Goal: Complete application form

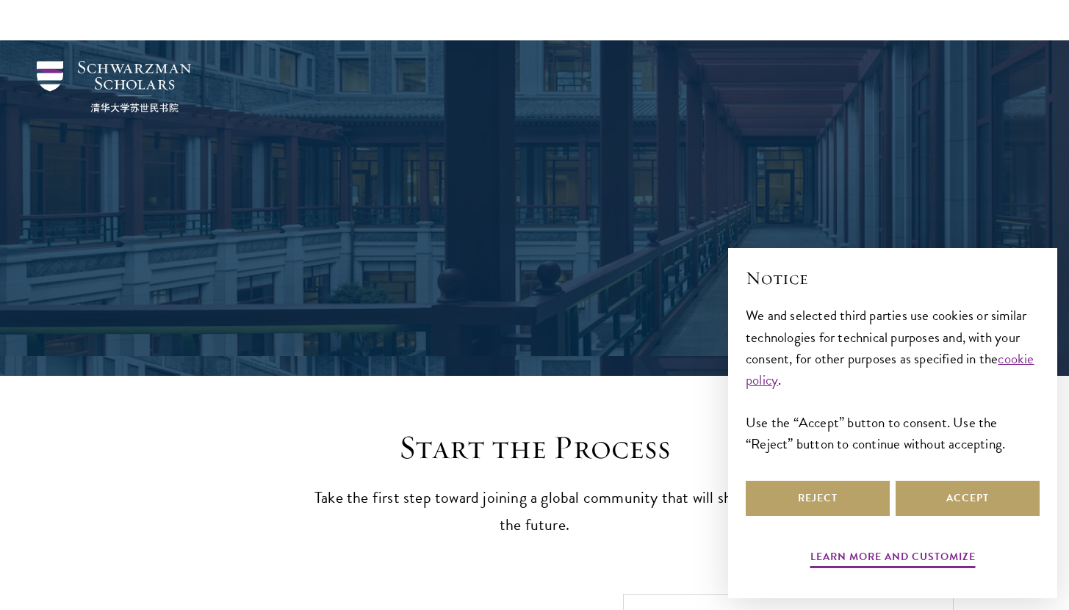
scroll to position [1552, 0]
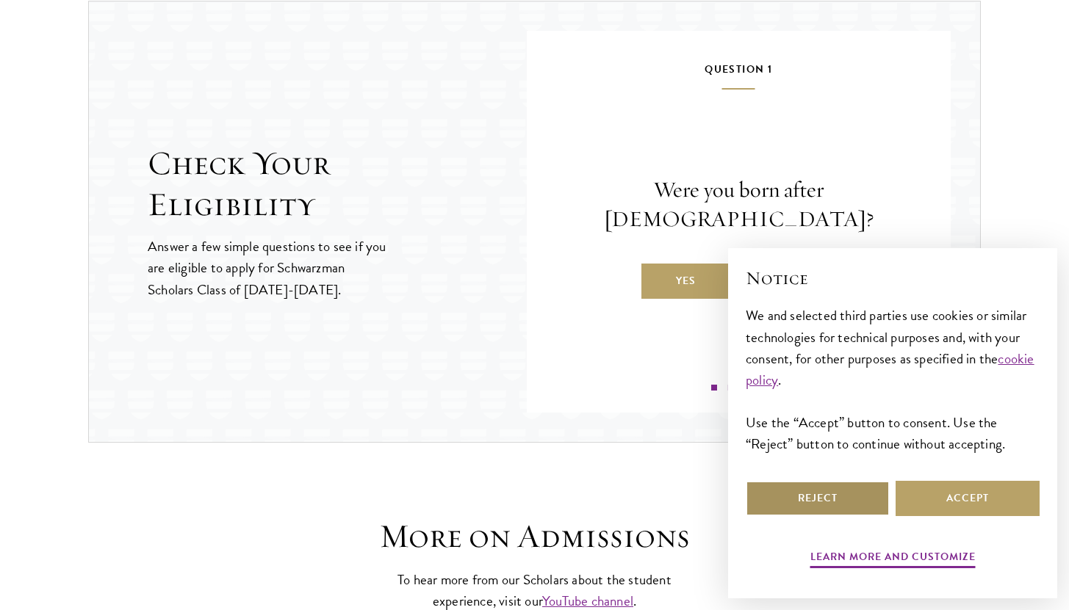
click at [874, 505] on button "Reject" at bounding box center [818, 498] width 144 height 35
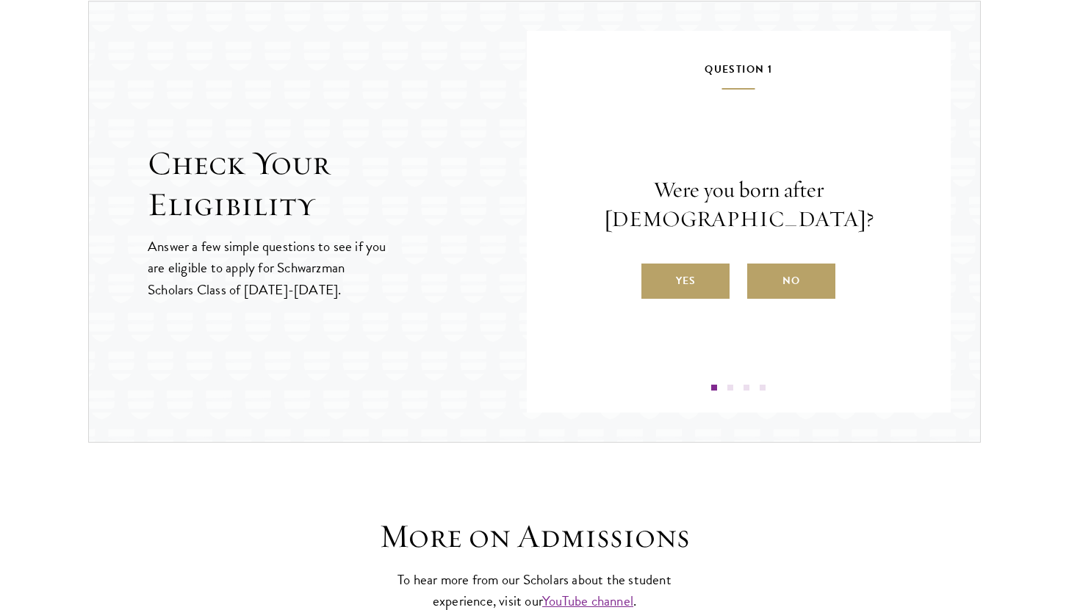
scroll to position [0, 0]
click at [713, 270] on label "Yes" at bounding box center [685, 281] width 88 height 35
click at [654, 270] on input "Yes" at bounding box center [647, 271] width 13 height 13
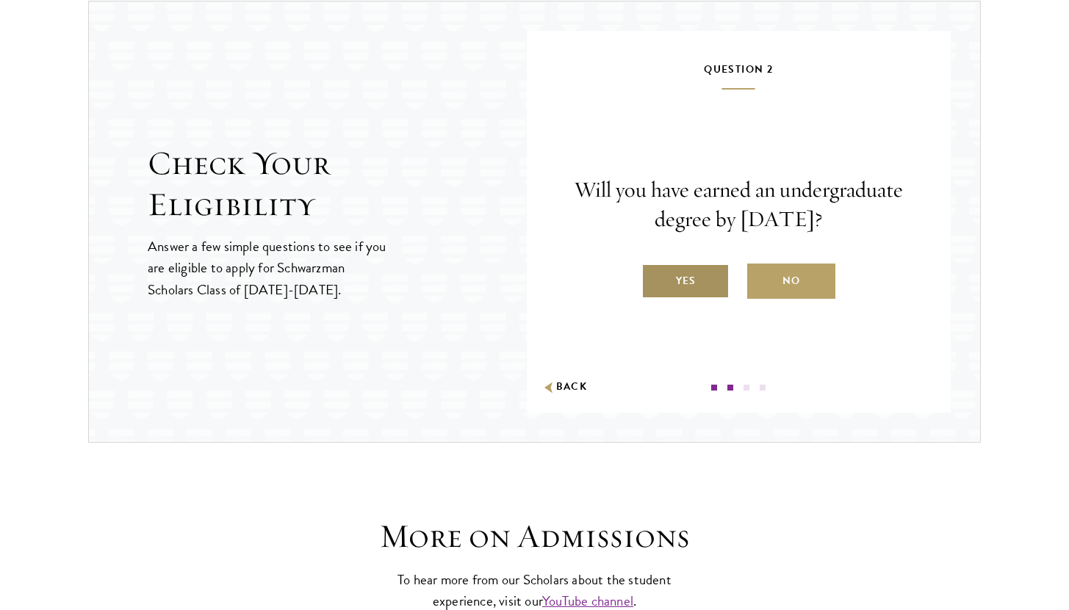
click at [704, 292] on label "Yes" at bounding box center [685, 281] width 88 height 35
click at [654, 278] on input "Yes" at bounding box center [647, 271] width 13 height 13
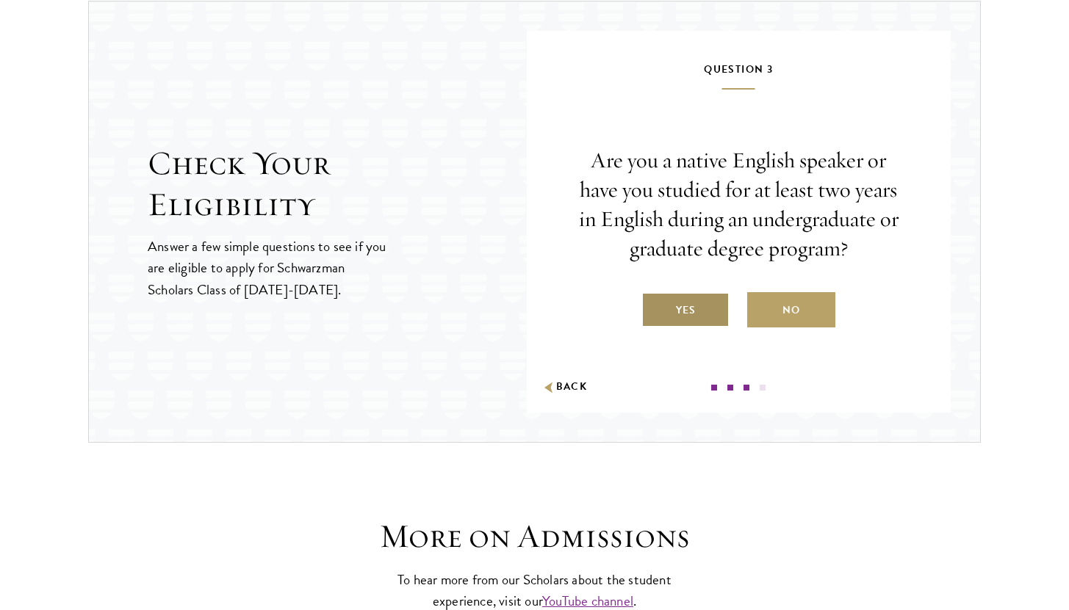
click at [676, 310] on label "Yes" at bounding box center [685, 309] width 88 height 35
click at [654, 308] on input "Yes" at bounding box center [647, 301] width 13 height 13
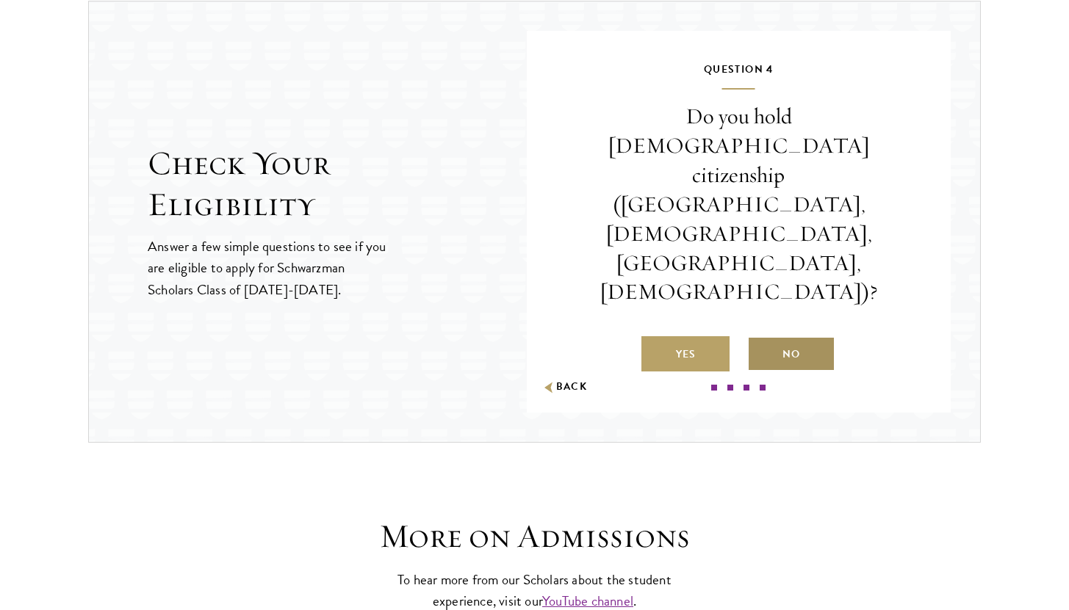
click at [777, 336] on label "No" at bounding box center [791, 353] width 88 height 35
click at [760, 339] on input "No" at bounding box center [753, 345] width 13 height 13
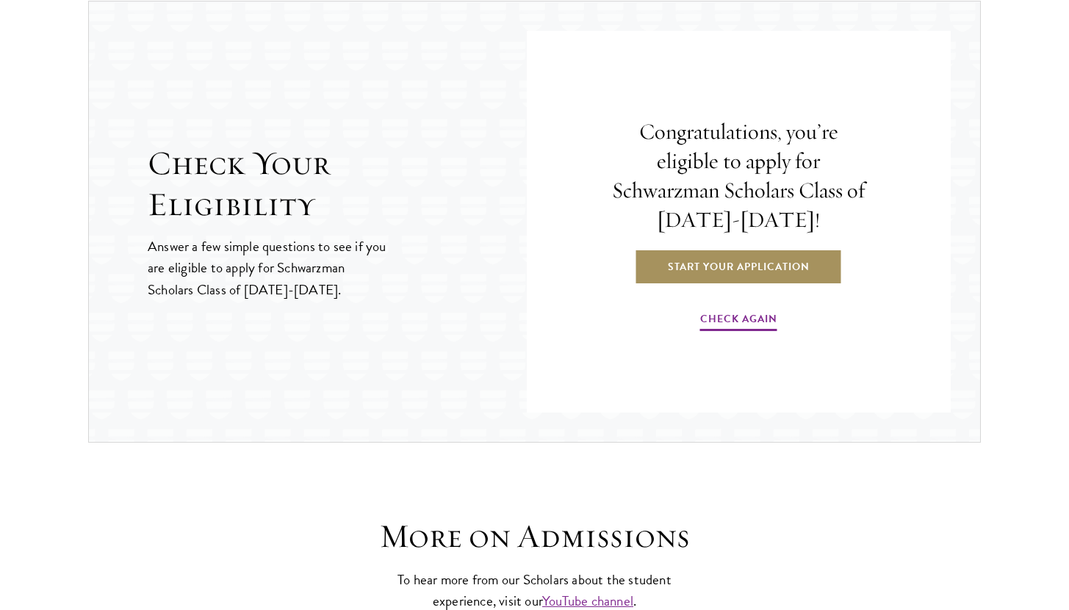
click at [777, 273] on link "Start Your Application" at bounding box center [739, 266] width 208 height 35
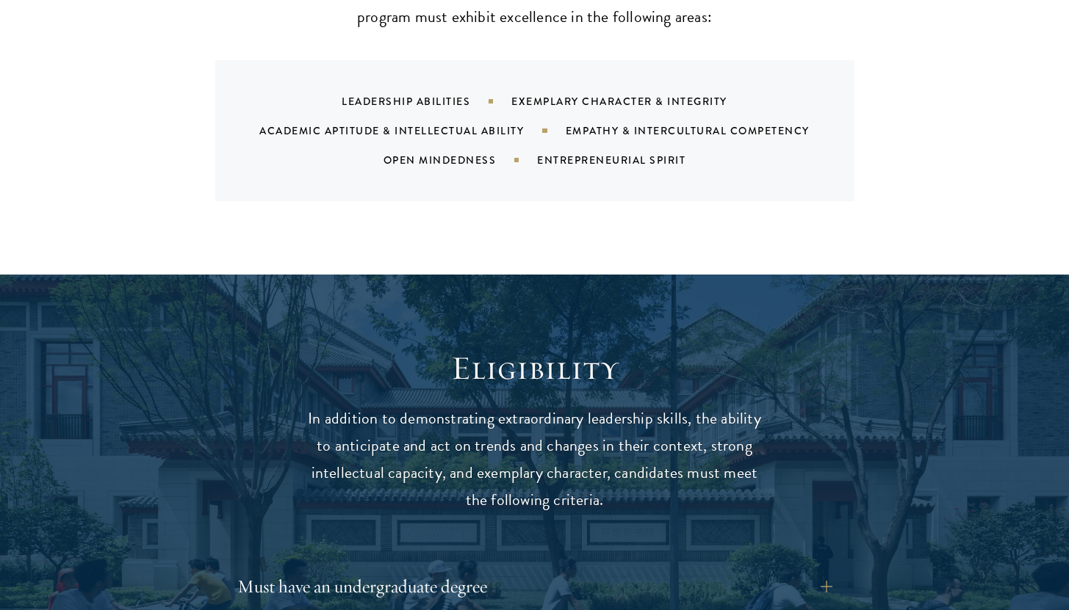
scroll to position [1833, 0]
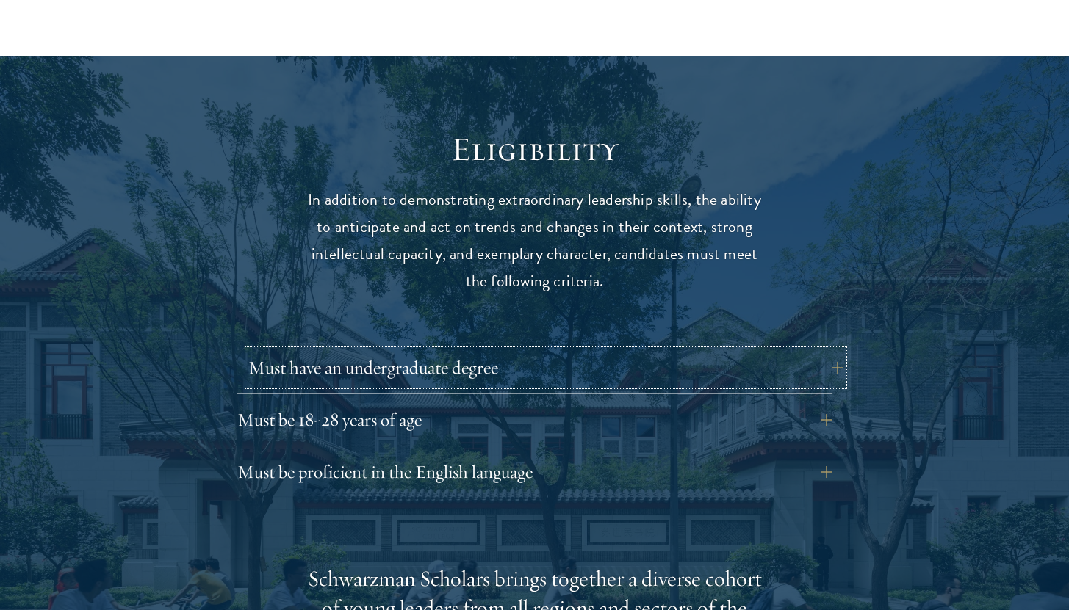
click at [389, 350] on button "Must have an undergraduate degree" at bounding box center [545, 367] width 595 height 35
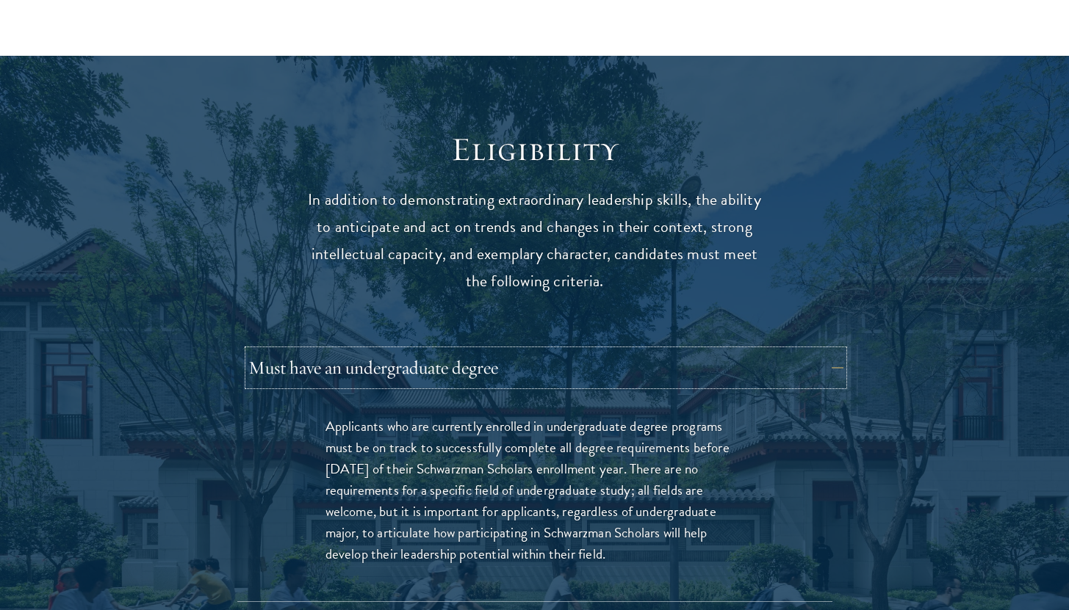
click at [389, 350] on button "Must have an undergraduate degree" at bounding box center [545, 367] width 595 height 35
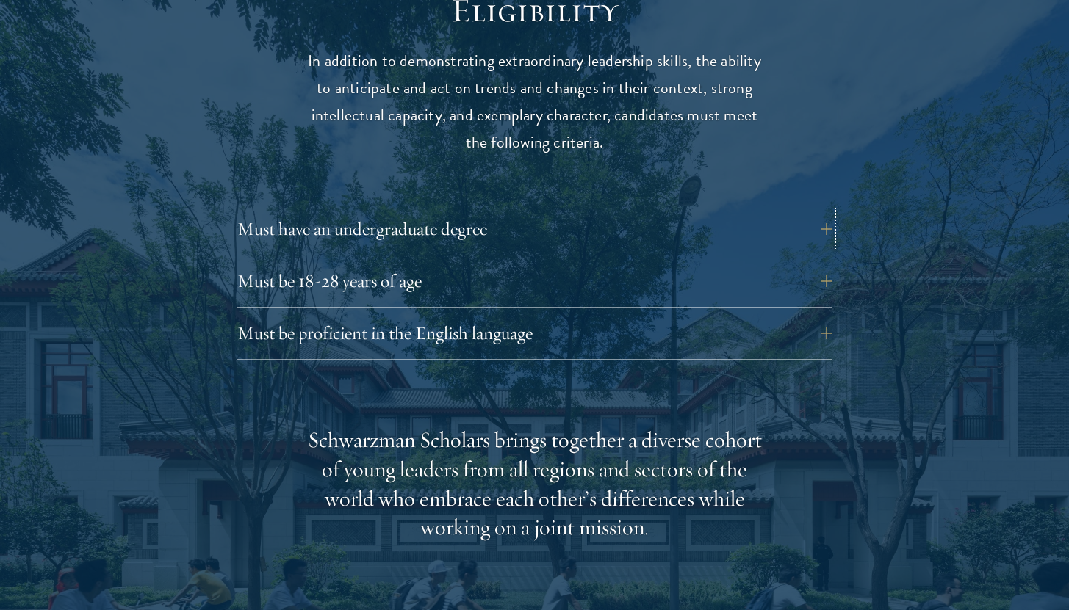
scroll to position [2011, 0]
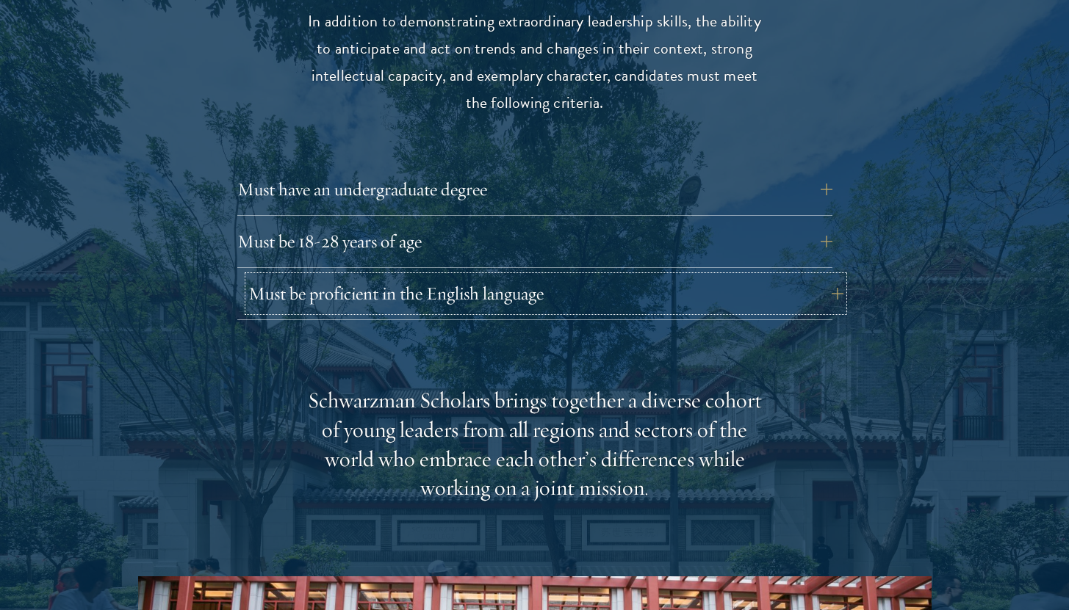
click at [473, 276] on button "Must be proficient in the English language" at bounding box center [545, 293] width 595 height 35
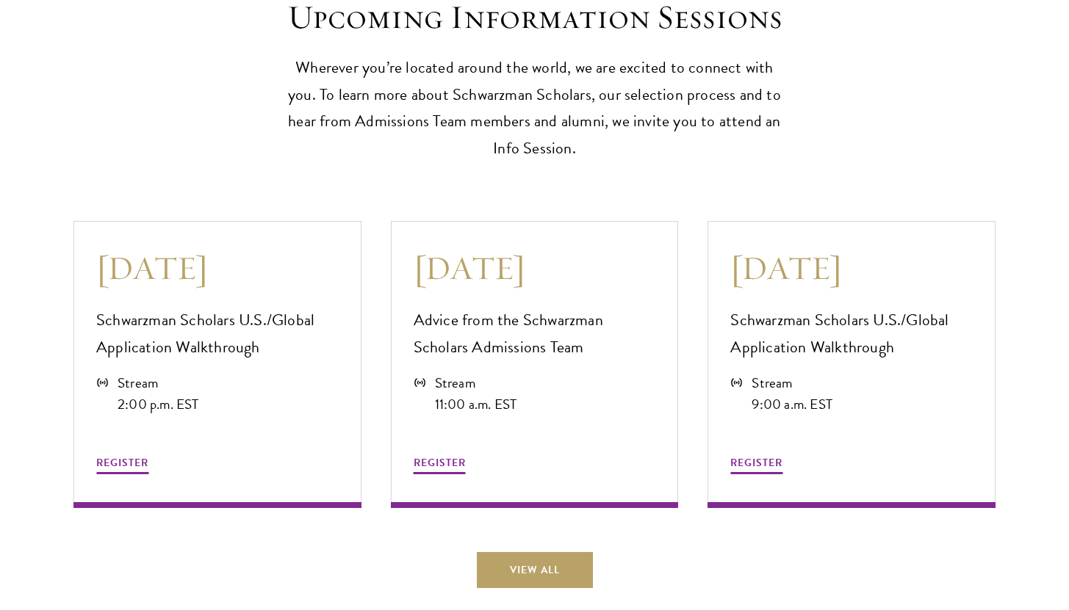
scroll to position [4541, 0]
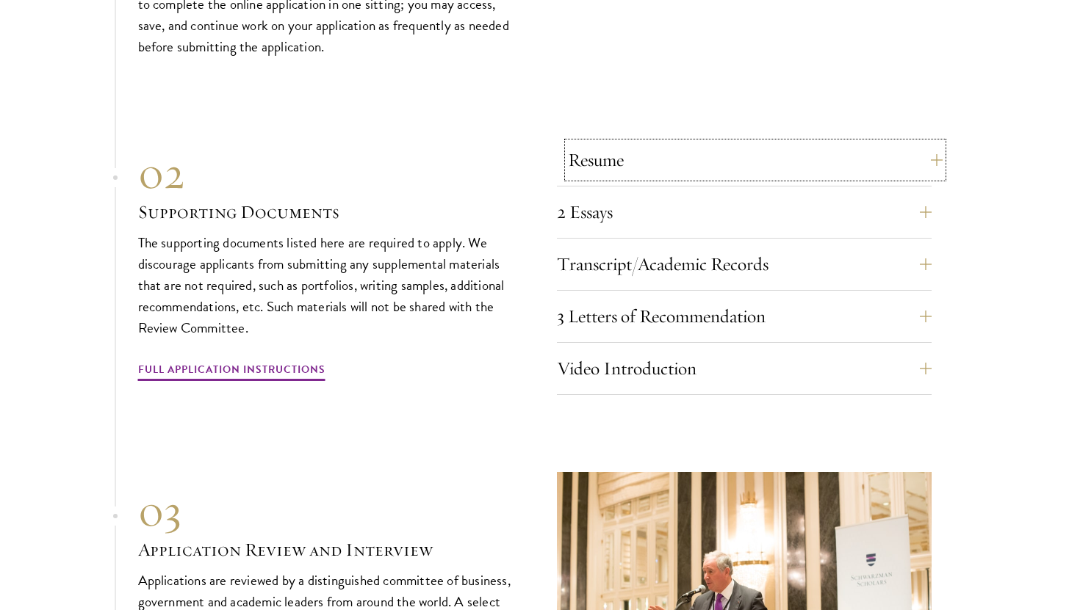
click at [610, 158] on button "Resume" at bounding box center [755, 159] width 375 height 35
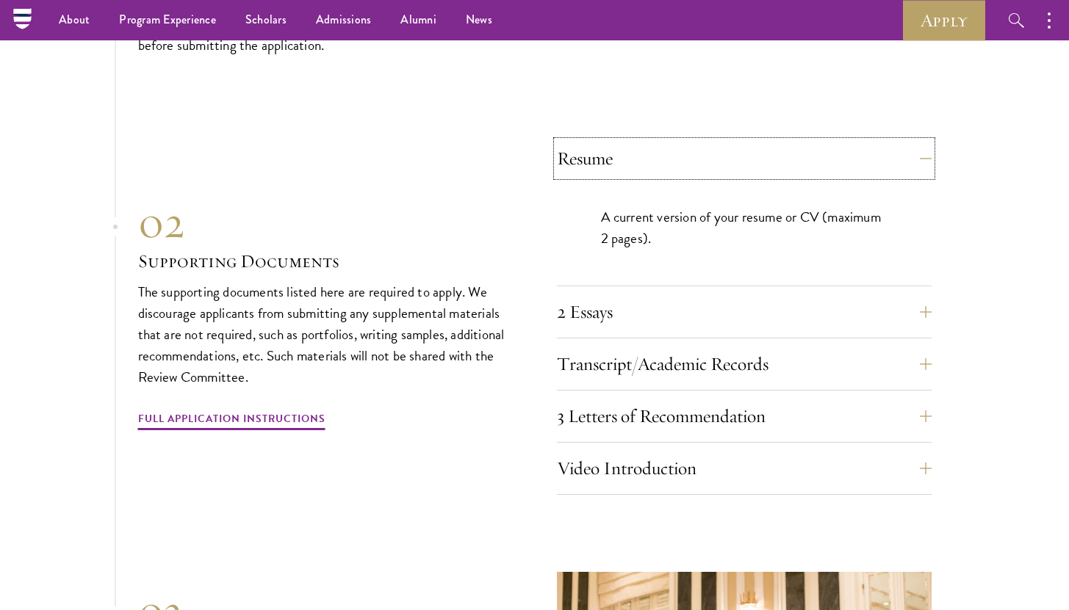
scroll to position [4995, 0]
click at [624, 302] on button "2 Essays" at bounding box center [755, 313] width 375 height 35
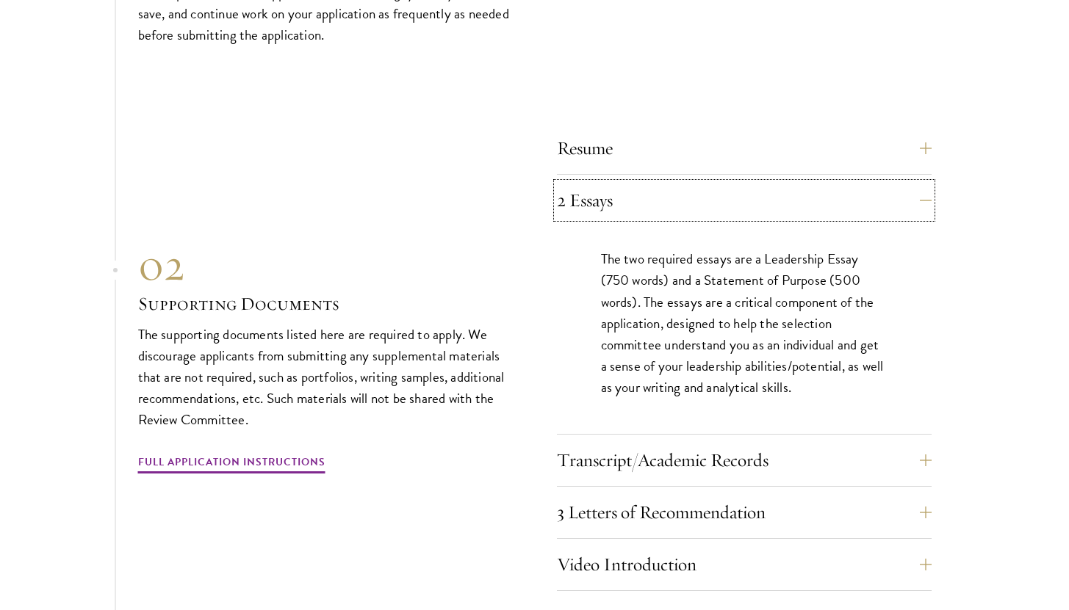
scroll to position [5021, 0]
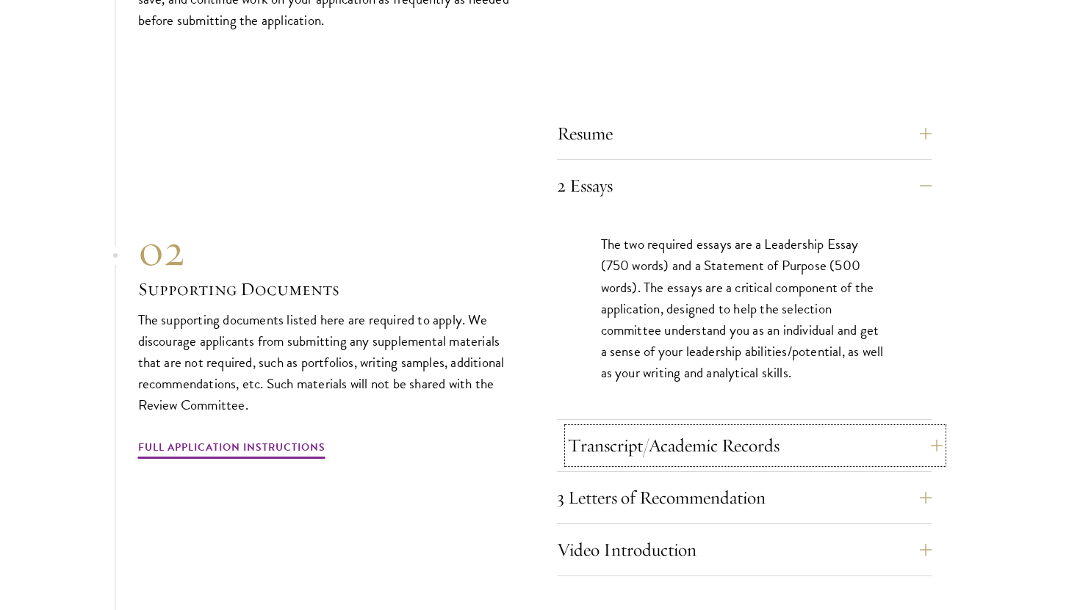
click at [660, 430] on button "Transcript/Academic Records" at bounding box center [755, 445] width 375 height 35
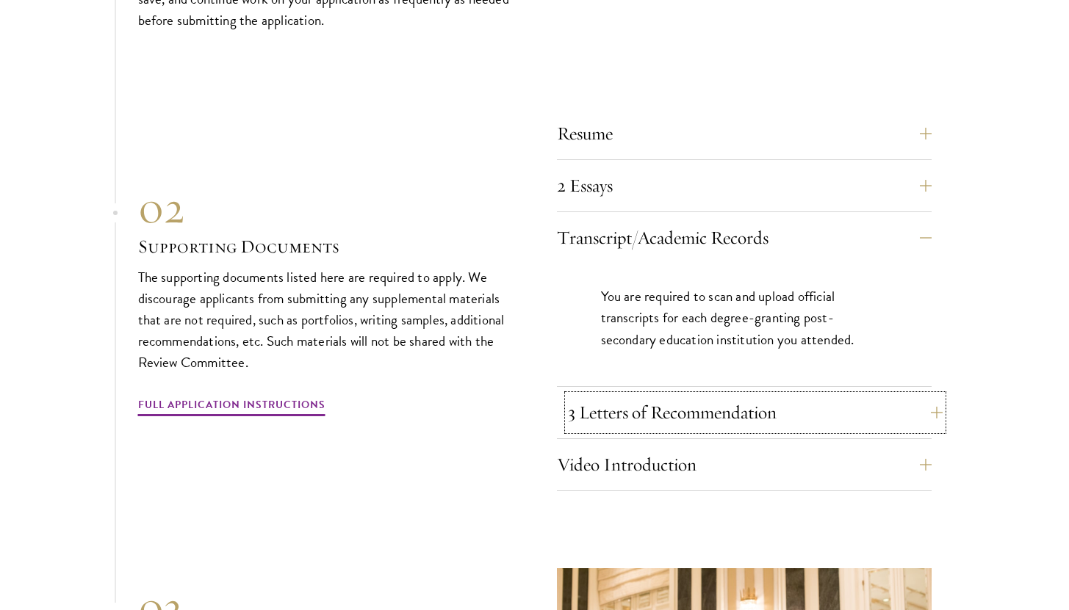
click at [766, 400] on button "3 Letters of Recommendation" at bounding box center [755, 412] width 375 height 35
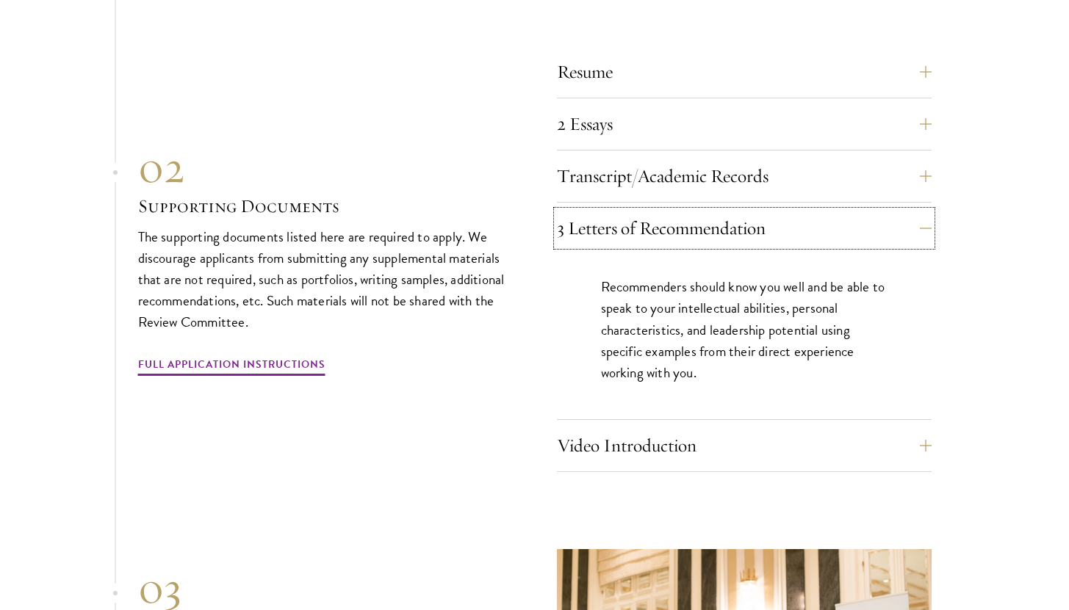
scroll to position [5084, 0]
click at [688, 430] on button "Video Introduction" at bounding box center [755, 444] width 375 height 35
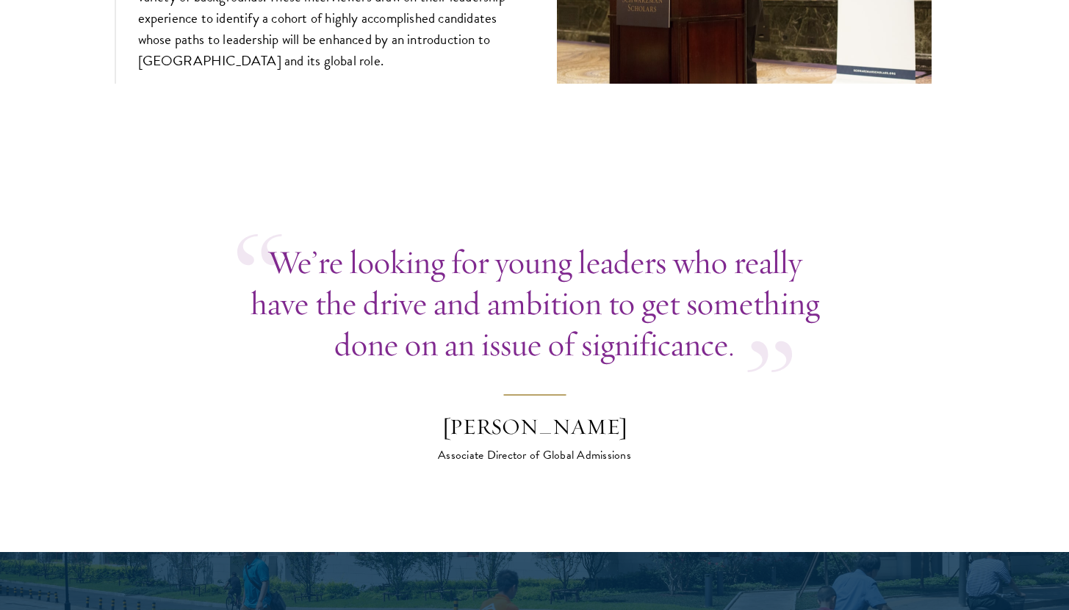
scroll to position [5862, 0]
